Goal: Navigation & Orientation: Find specific page/section

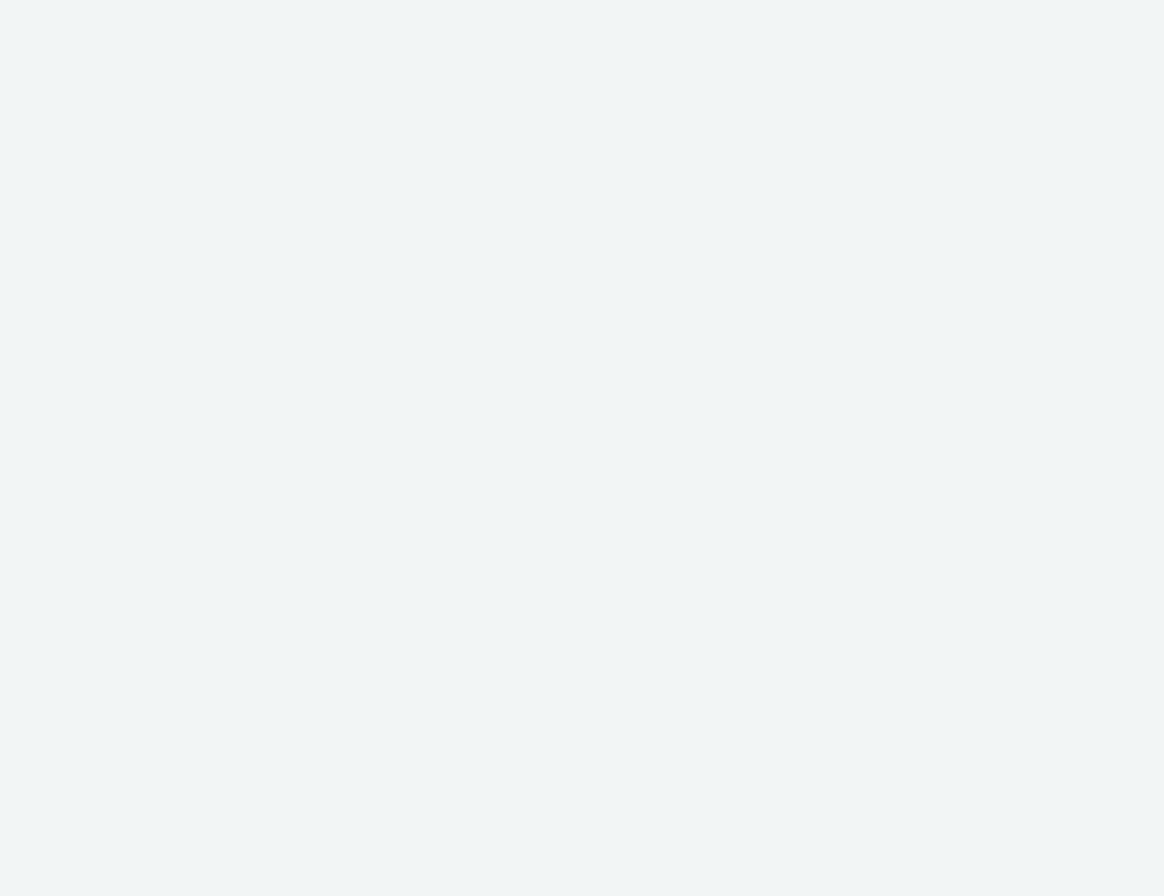
click at [952, 267] on div at bounding box center [582, 448] width 1164 height 896
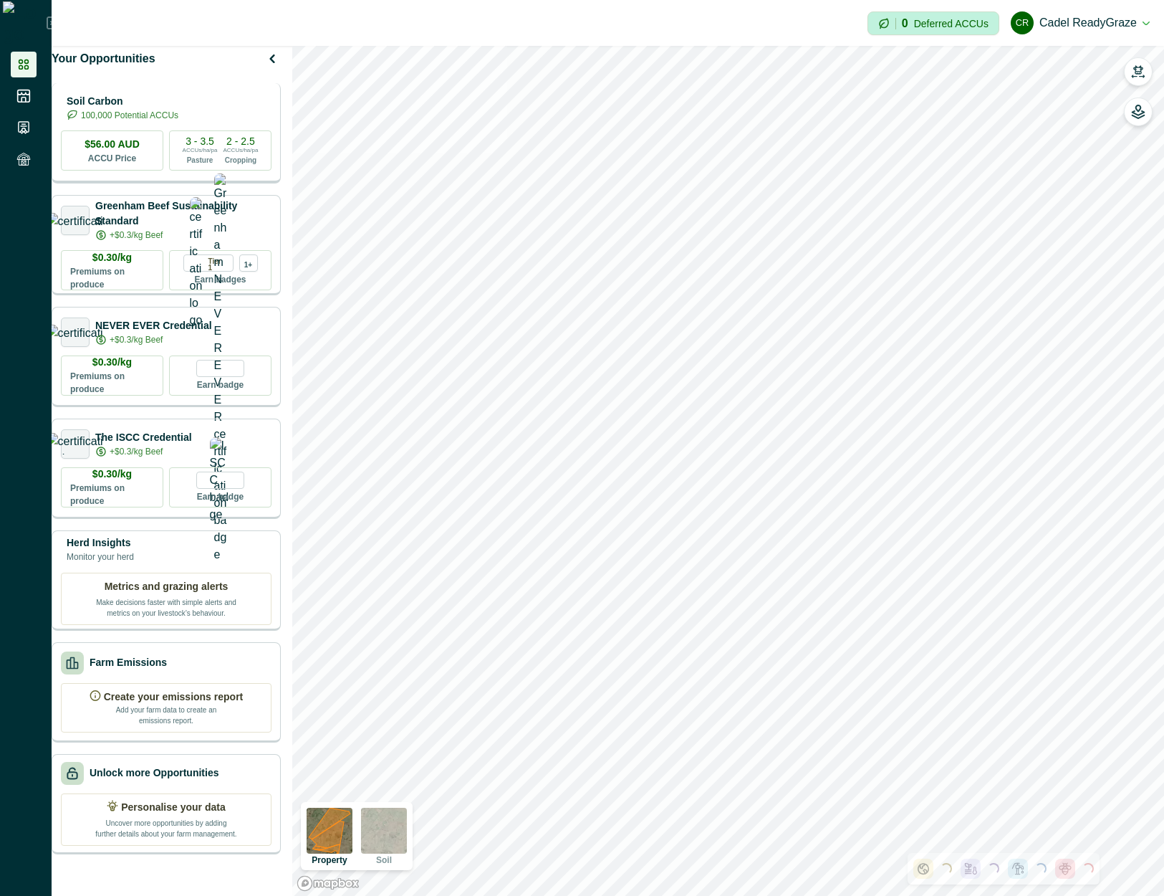
click at [146, 109] on p "Soil Carbon" at bounding box center [123, 101] width 112 height 15
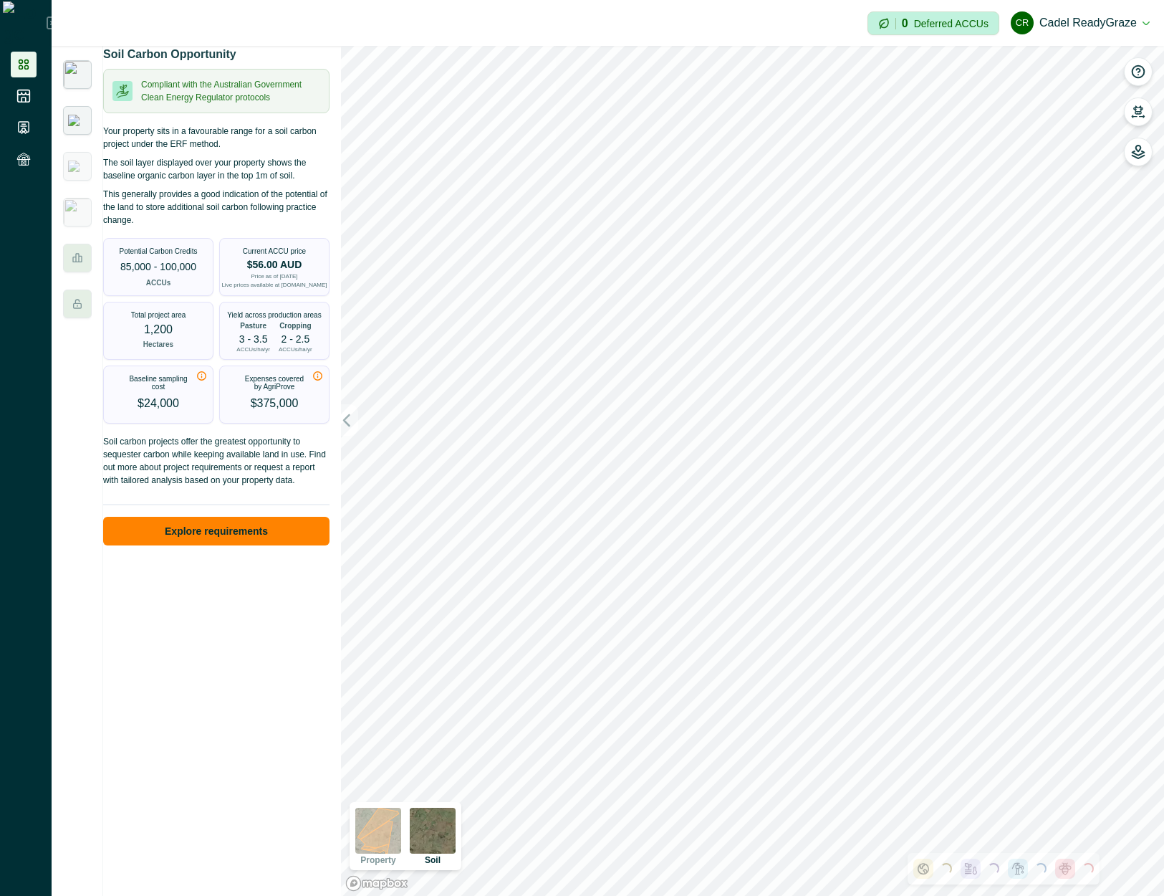
click at [87, 123] on div at bounding box center [77, 120] width 29 height 29
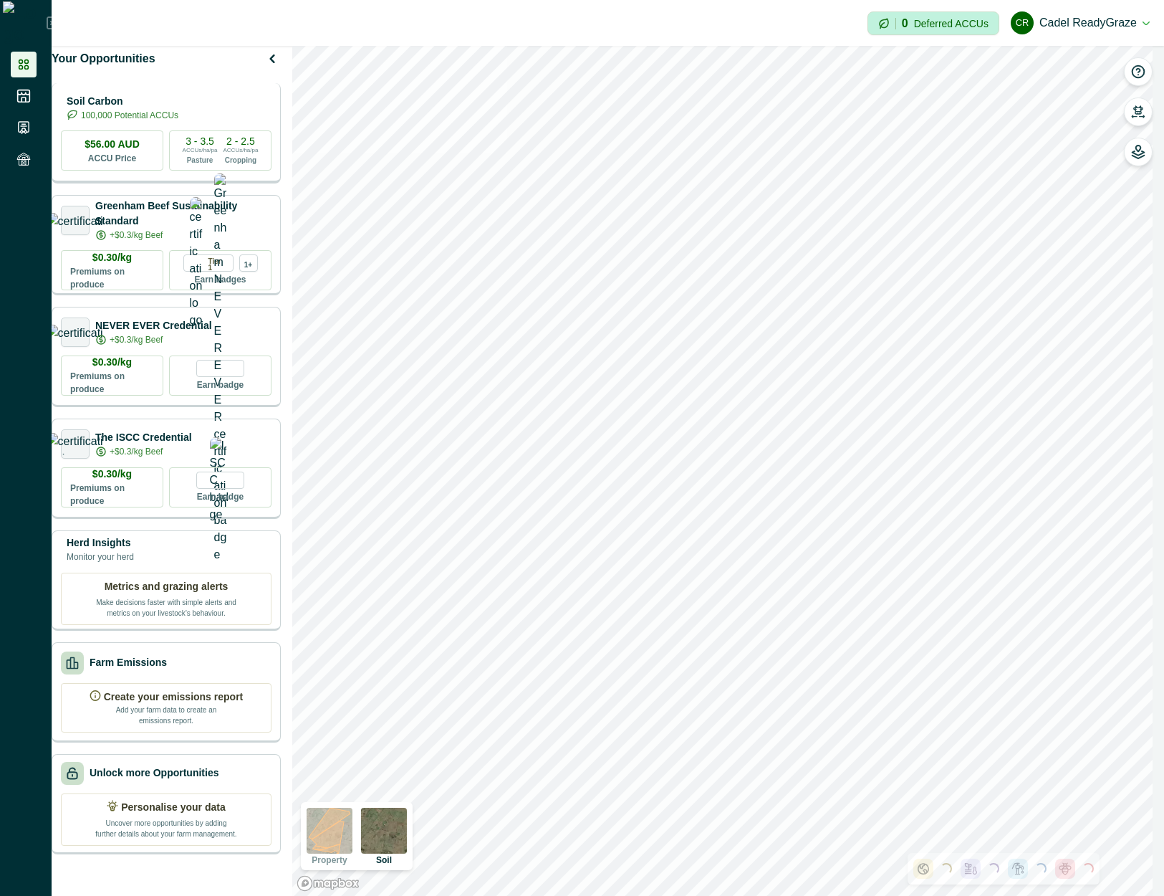
click at [147, 109] on p "Soil Carbon" at bounding box center [123, 101] width 112 height 15
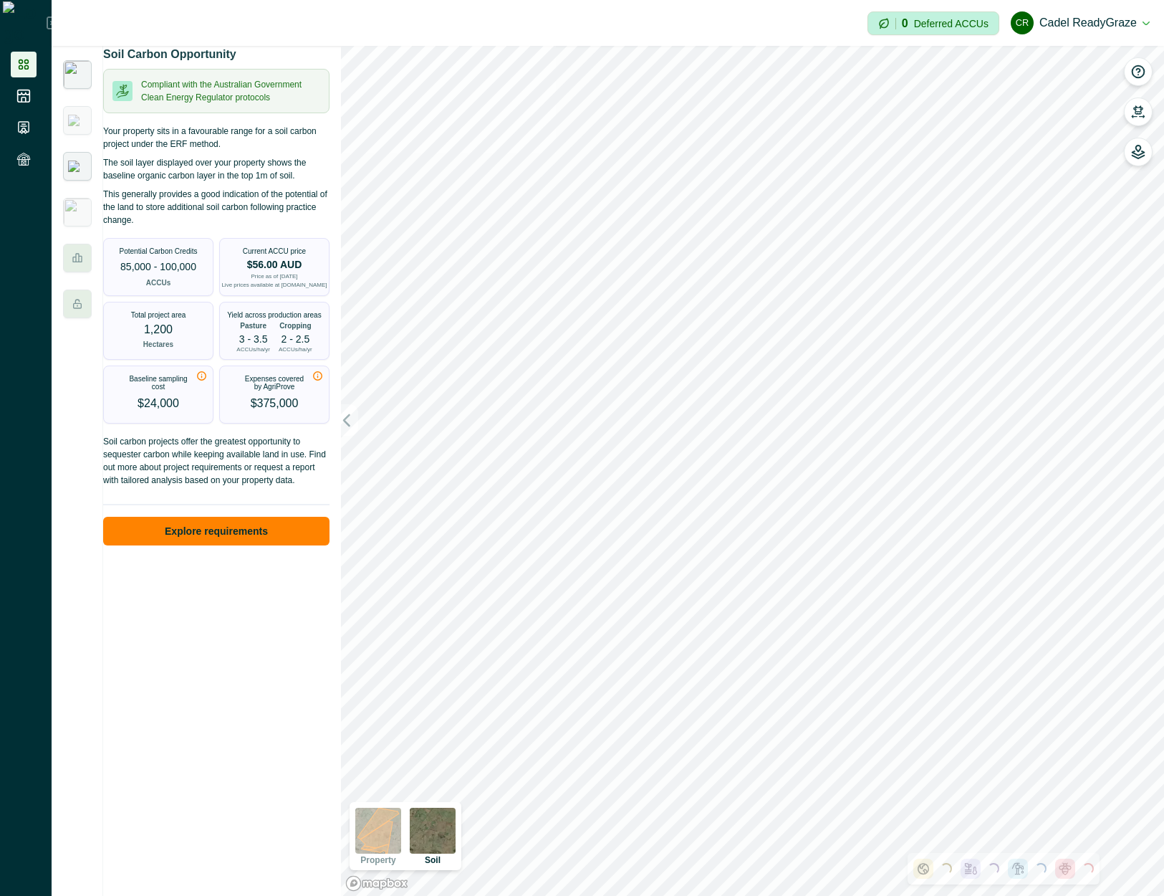
click at [71, 172] on img at bounding box center [77, 165] width 19 height 11
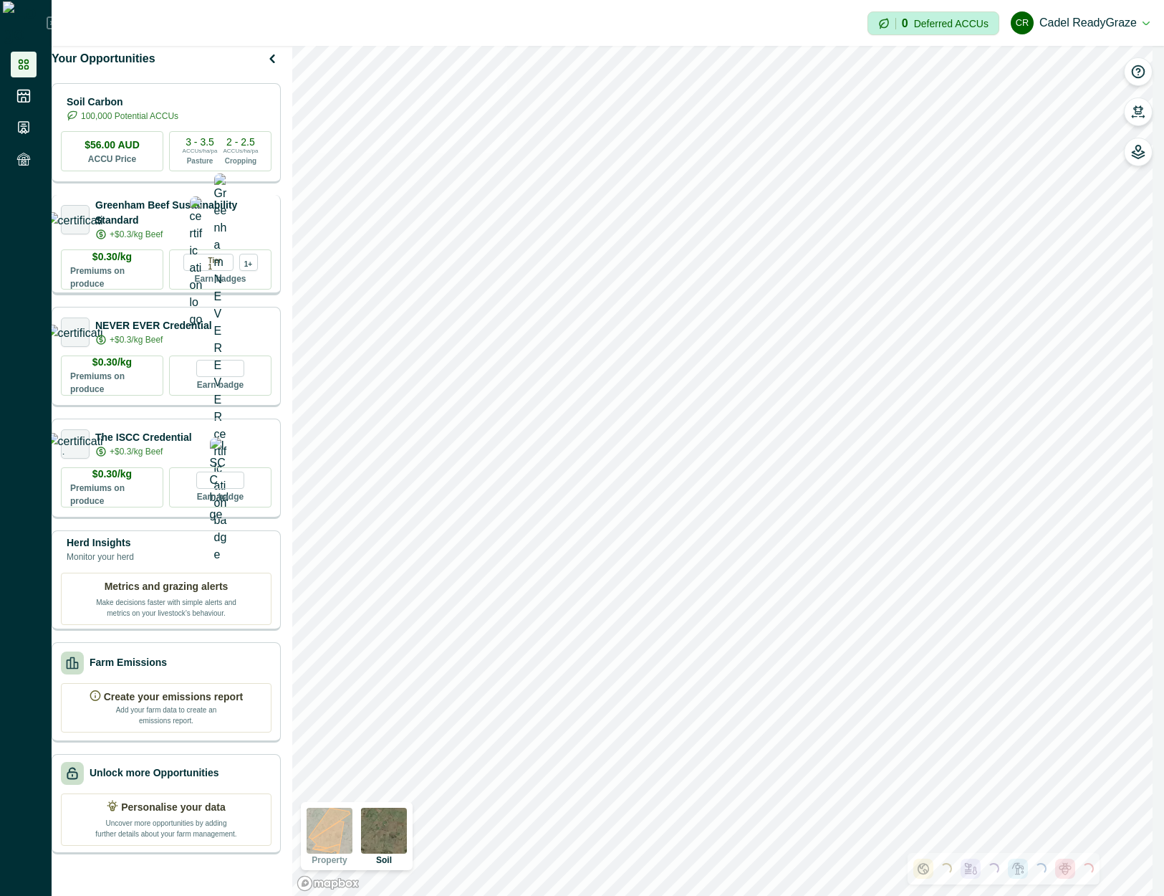
click at [244, 219] on p "Greenham Beef Sustainability Standard" at bounding box center [183, 213] width 176 height 30
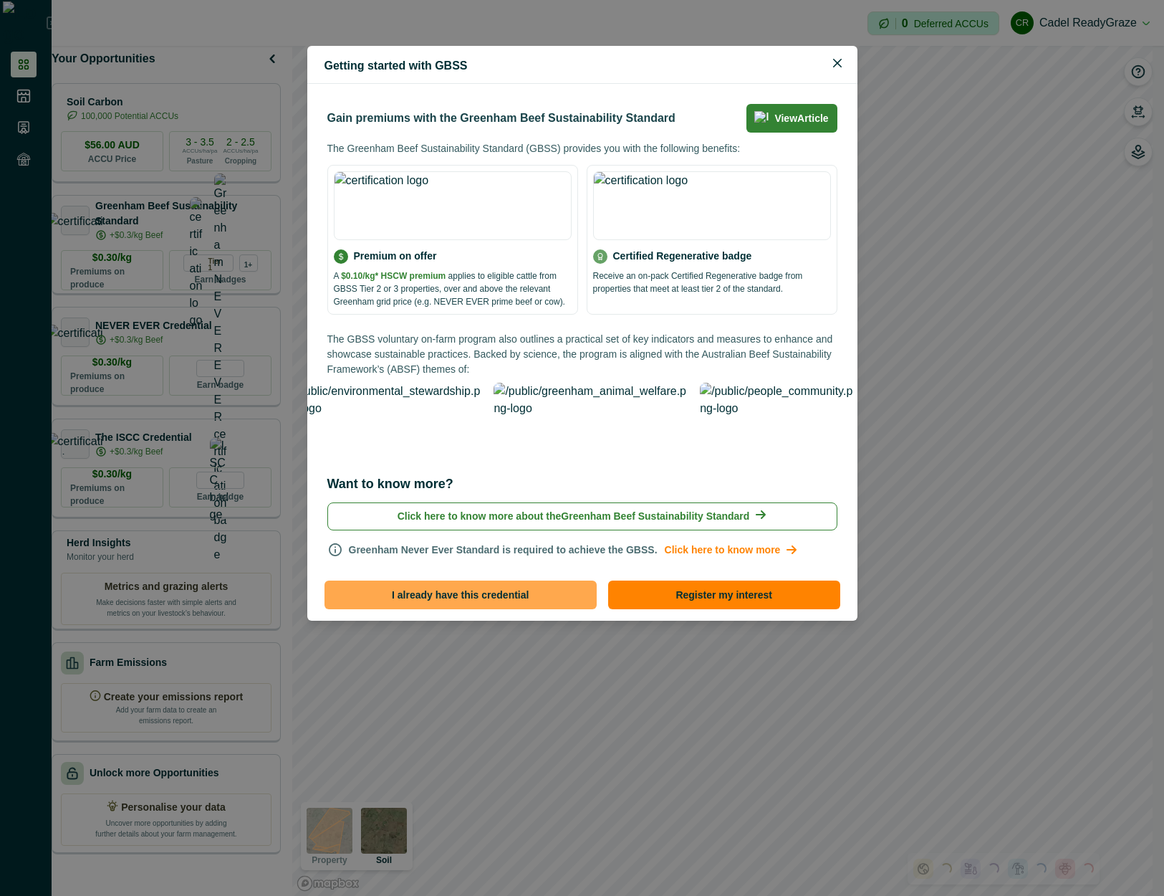
click at [521, 580] on button "I already have this credential" at bounding box center [461, 594] width 272 height 29
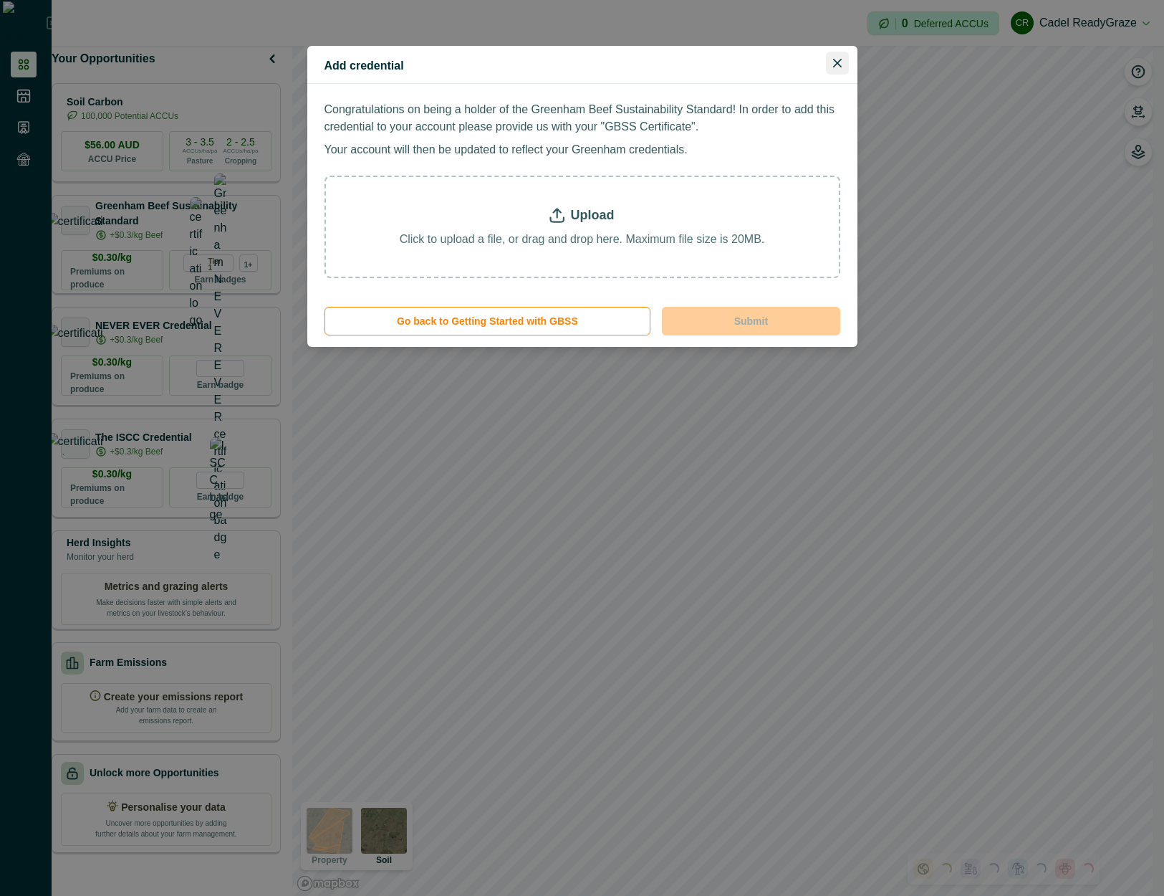
click at [842, 52] on button "Close" at bounding box center [837, 63] width 23 height 23
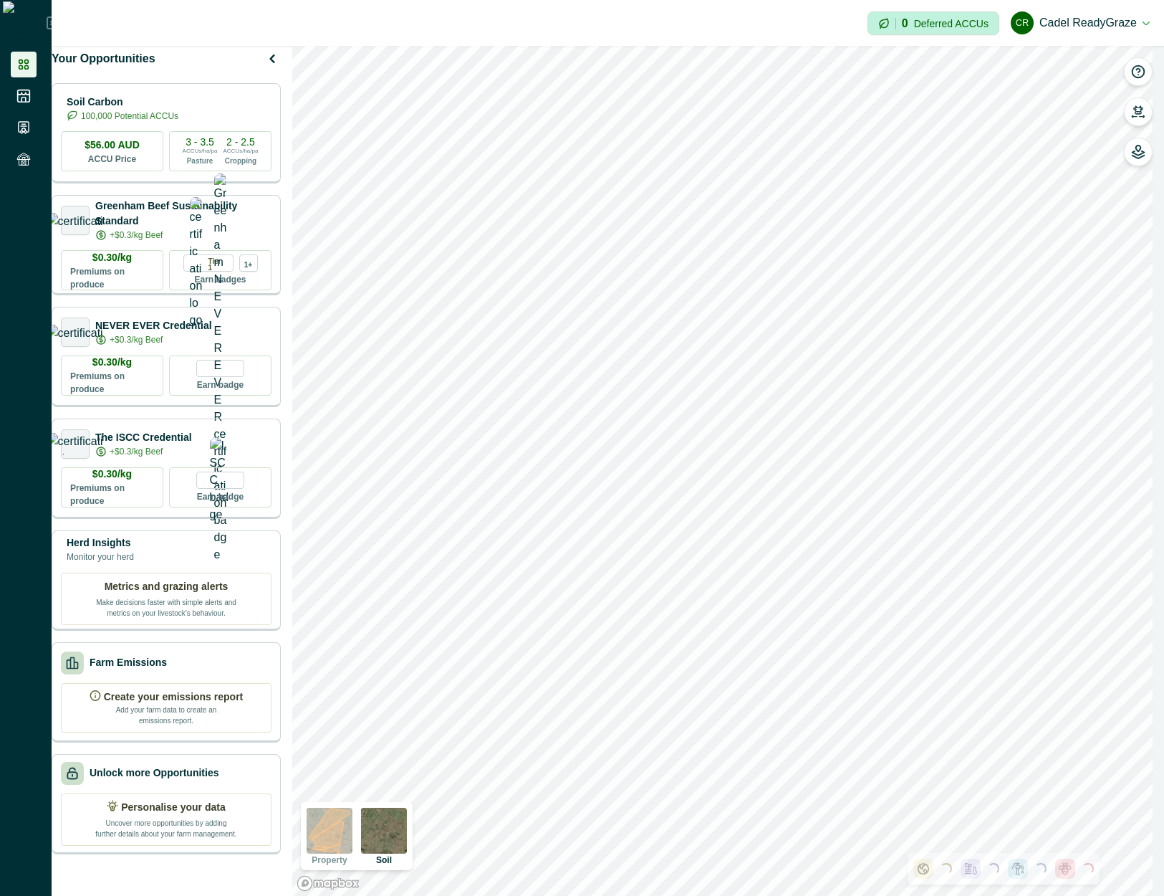
click at [387, 843] on img at bounding box center [384, 830] width 46 height 46
click at [24, 95] on icon at bounding box center [24, 96] width 12 height 12
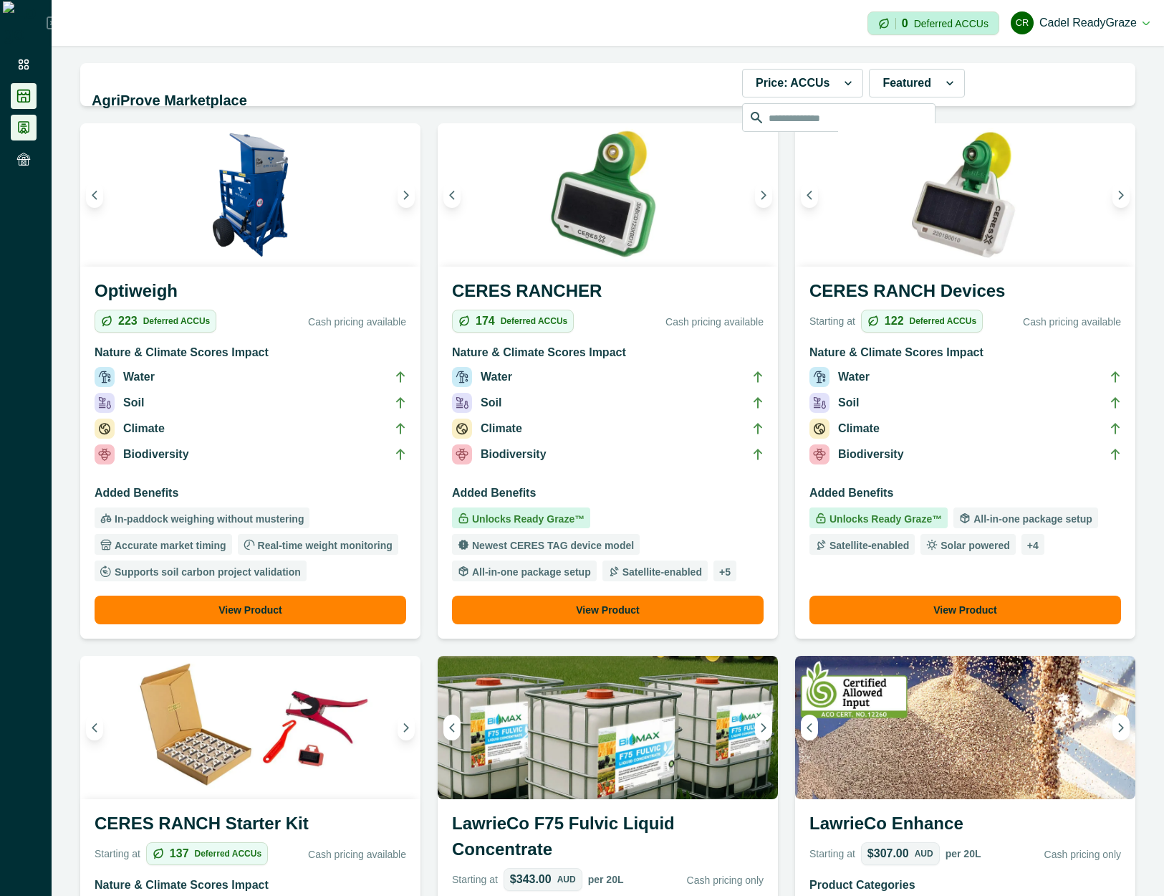
click at [29, 126] on icon at bounding box center [23, 127] width 14 height 14
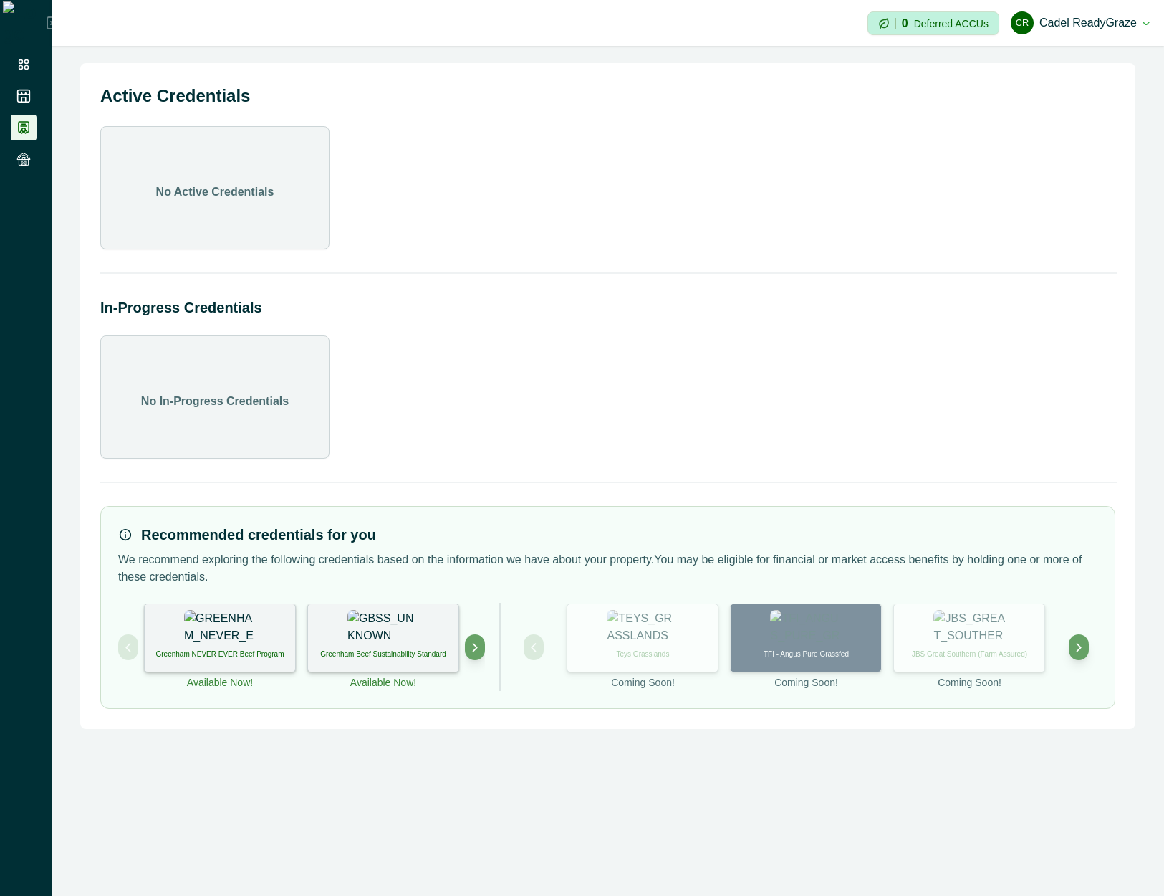
click at [750, 330] on div "In-Progress Credentials No In-Progress Credentials" at bounding box center [607, 378] width 1015 height 162
